Goal: Transaction & Acquisition: Purchase product/service

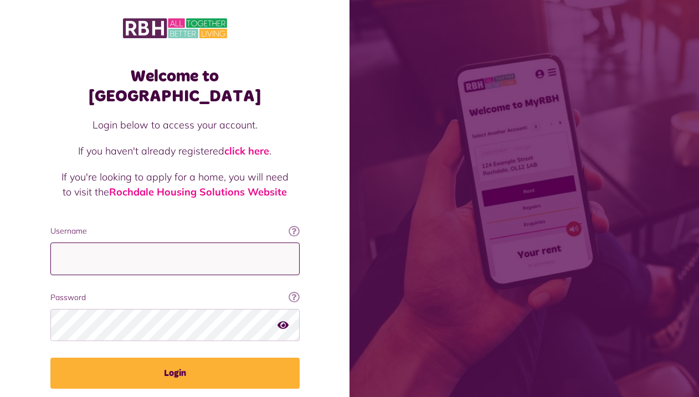
type input "**********"
click at [320, 316] on div "Welcome to MyRBH Login below to access your account. If you haven't already reg…" at bounding box center [174, 222] width 349 height 445
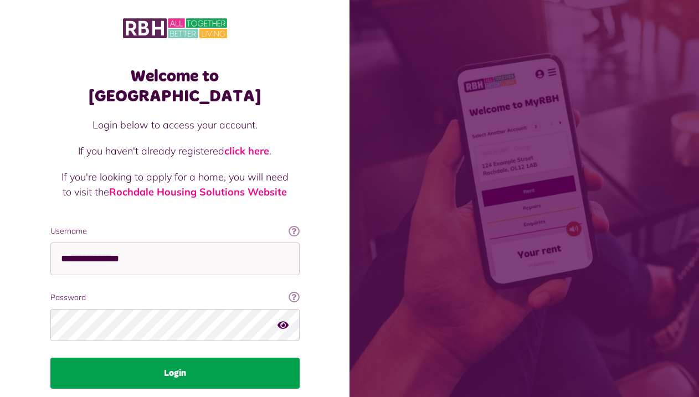
click at [258, 358] on button "Login" at bounding box center [174, 373] width 249 height 31
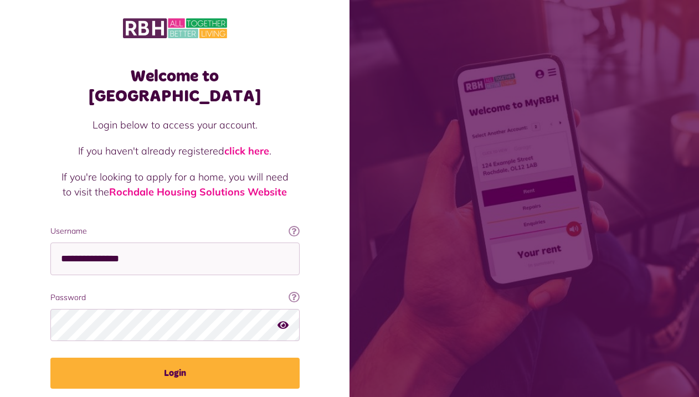
scroll to position [28, 0]
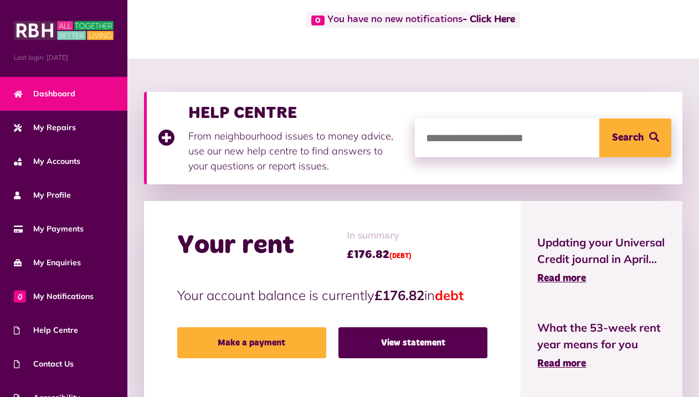
scroll to position [111, 0]
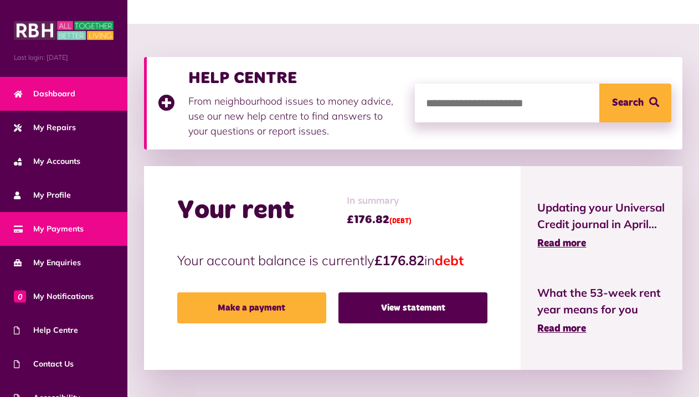
click at [58, 223] on span "My Payments" at bounding box center [49, 229] width 70 height 12
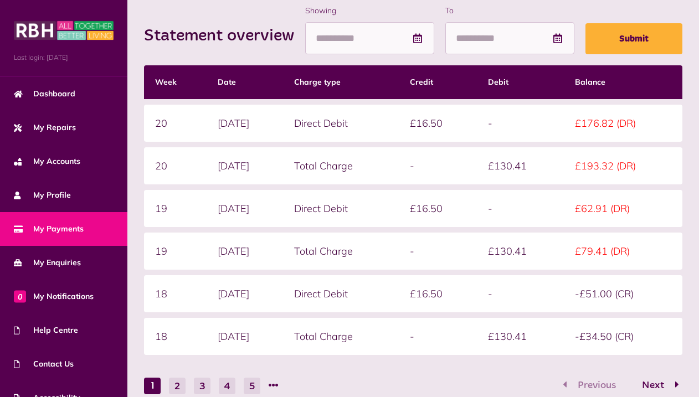
scroll to position [166, 0]
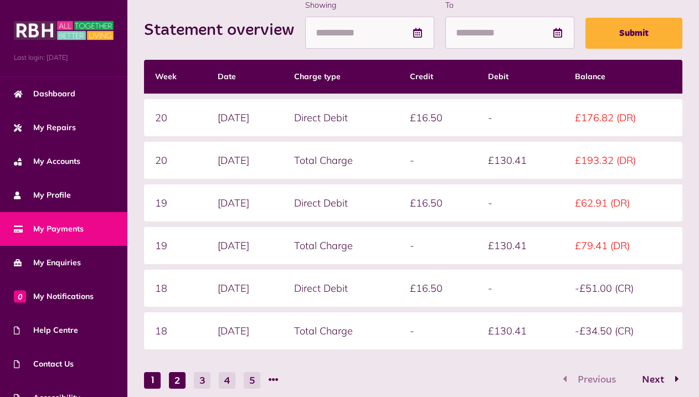
click at [176, 384] on button "2" at bounding box center [177, 380] width 17 height 17
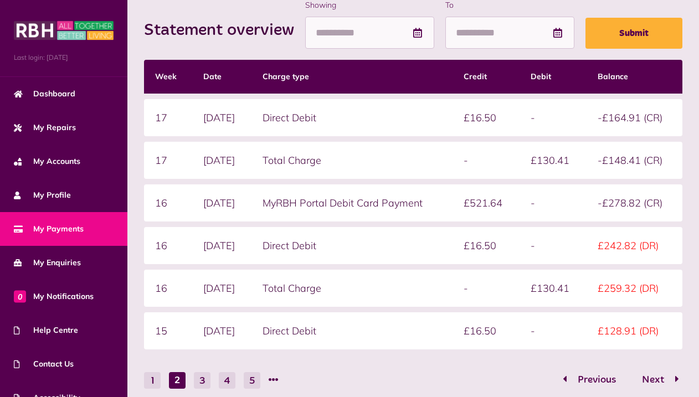
click at [55, 223] on span "My Payments" at bounding box center [49, 229] width 70 height 12
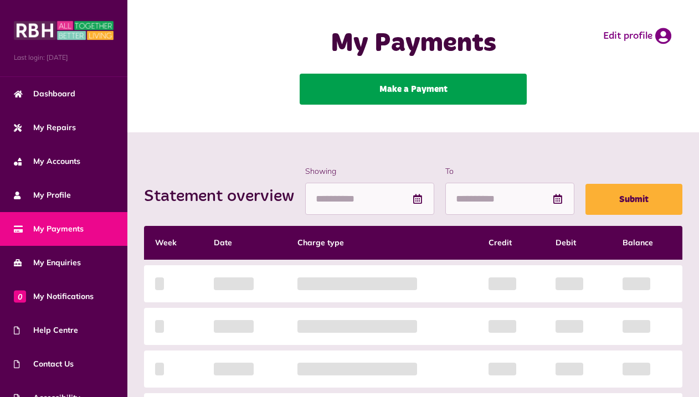
click at [411, 89] on link "Make a Payment" at bounding box center [413, 89] width 227 height 31
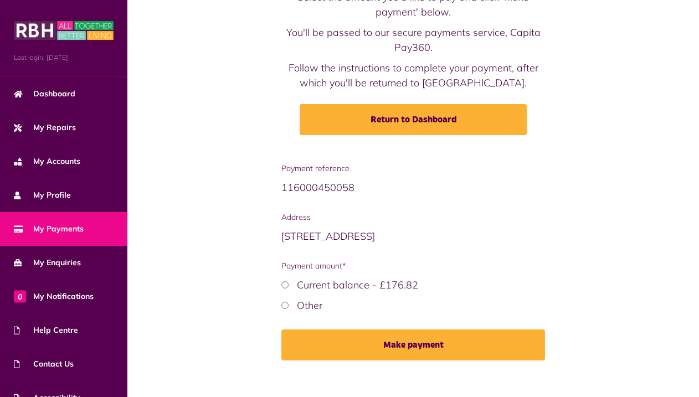
scroll to position [92, 0]
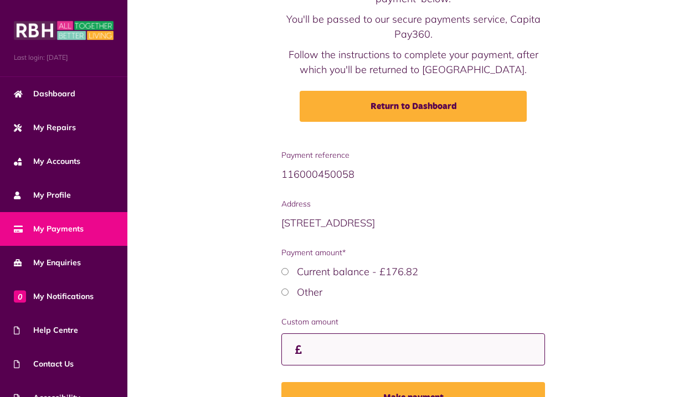
click at [400, 351] on input "Custom amount" at bounding box center [413, 349] width 264 height 33
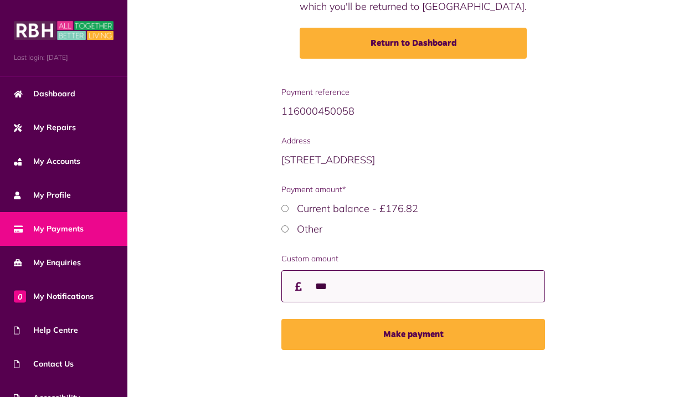
scroll to position [158, 0]
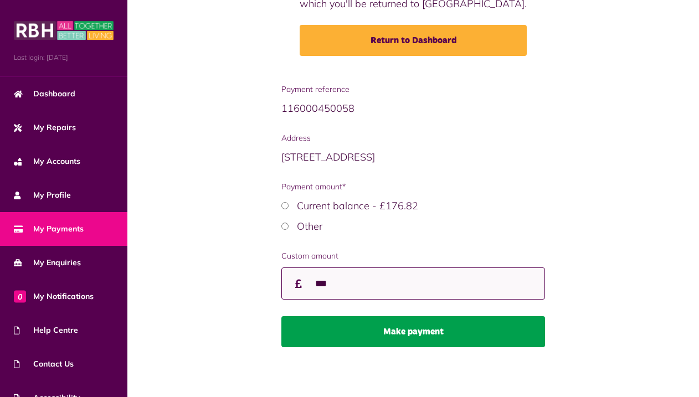
type input "***"
click at [413, 332] on button "Make payment" at bounding box center [413, 331] width 264 height 31
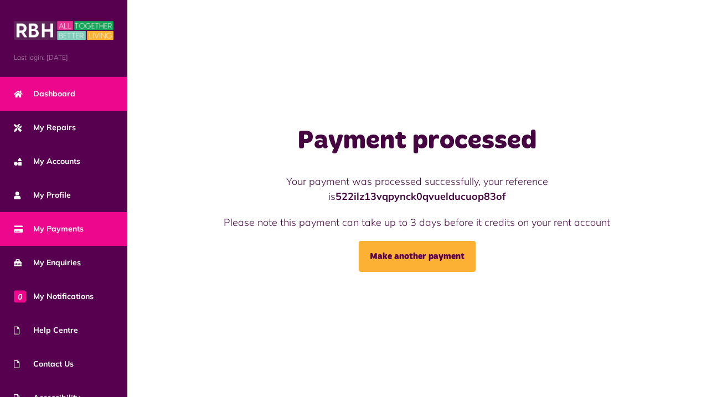
click at [56, 92] on span "Dashboard" at bounding box center [44, 94] width 61 height 12
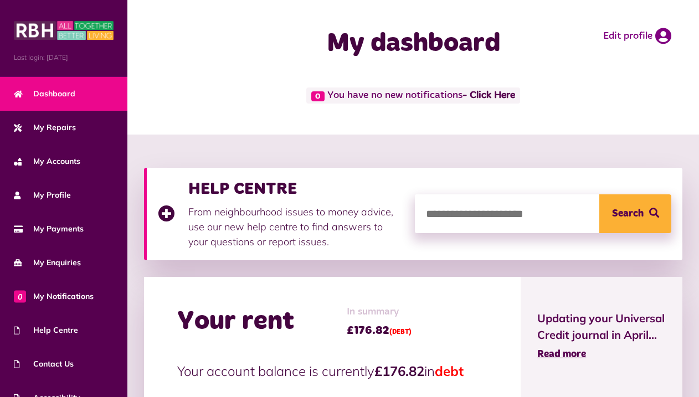
click at [60, 91] on span "Dashboard" at bounding box center [44, 94] width 61 height 12
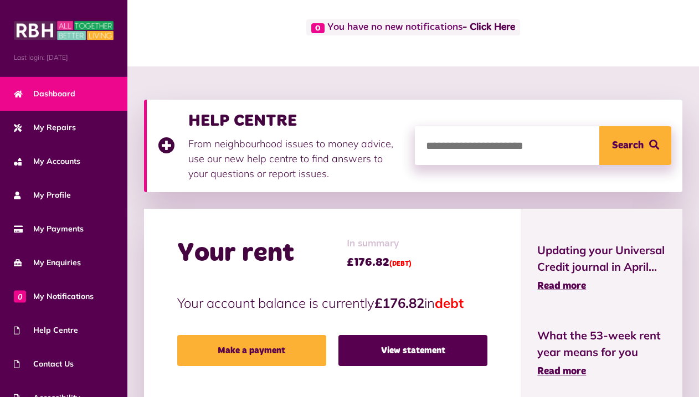
scroll to position [111, 0]
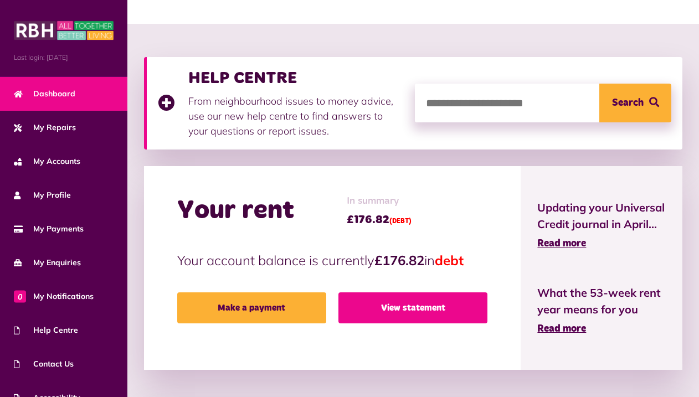
click at [405, 304] on link "View statement" at bounding box center [412, 307] width 149 height 31
